Goal: Register for event/course

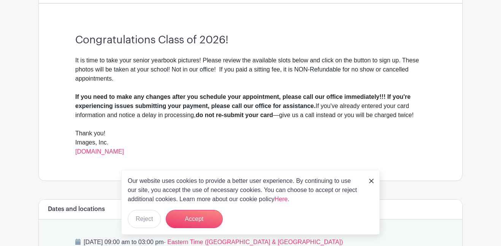
scroll to position [221, 0]
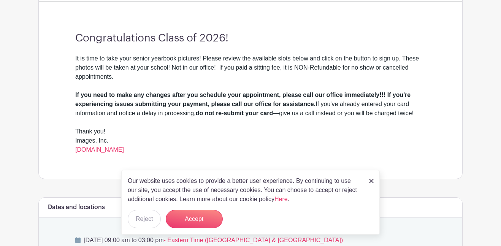
click at [206, 231] on div "Our website uses cookies to provide a better user experience. By continuing to …" at bounding box center [250, 202] width 258 height 65
click at [202, 219] on button "Accept" at bounding box center [194, 219] width 57 height 18
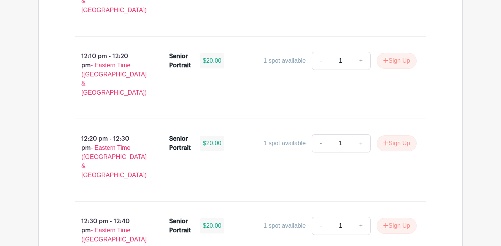
scroll to position [2091, 0]
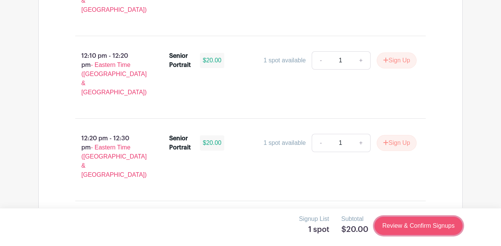
click at [383, 231] on link "Review & Confirm Signups" at bounding box center [418, 226] width 88 height 18
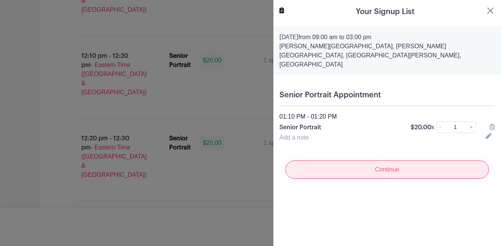
click at [356, 165] on input "Continue" at bounding box center [386, 169] width 203 height 18
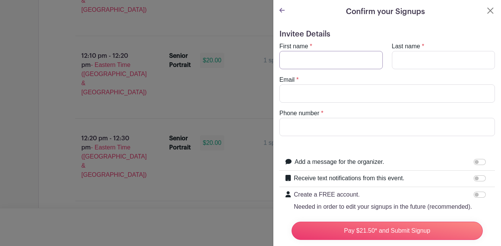
click at [348, 53] on input "First name" at bounding box center [330, 60] width 103 height 18
type input "[PERSON_NAME]"
click at [431, 57] on input "Last name" at bounding box center [443, 60] width 103 height 18
type input "[PERSON_NAME]"
click at [382, 90] on input "Email" at bounding box center [386, 93] width 215 height 18
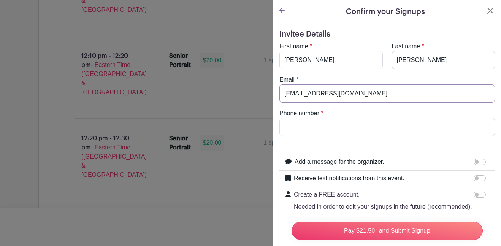
type input "[EMAIL_ADDRESS][DOMAIN_NAME]"
click at [416, 130] on input "Phone number" at bounding box center [386, 127] width 215 height 18
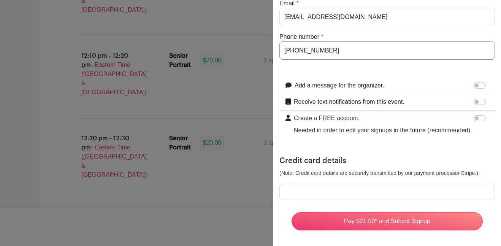
scroll to position [79, 0]
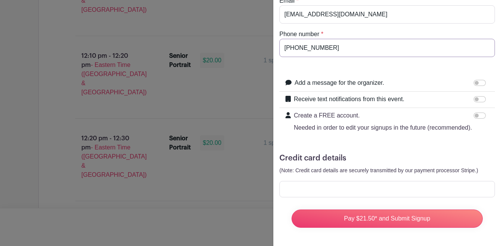
type input "[PHONE_NUMBER]"
